Goal: Task Accomplishment & Management: Manage account settings

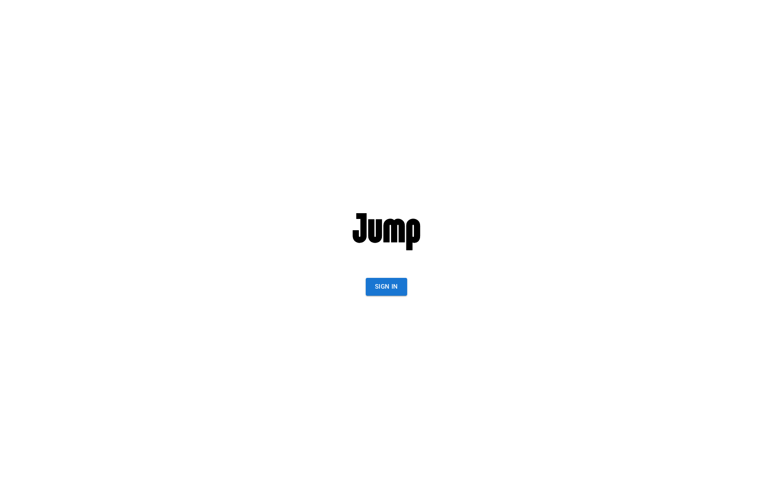
click at [380, 299] on div "Sign In" at bounding box center [386, 242] width 229 height 484
click at [382, 291] on button "Sign In" at bounding box center [386, 286] width 41 height 17
click at [381, 274] on div "Sign In" at bounding box center [386, 242] width 229 height 484
click at [385, 283] on button "Sign In" at bounding box center [386, 286] width 41 height 17
